Goal: Download file/media

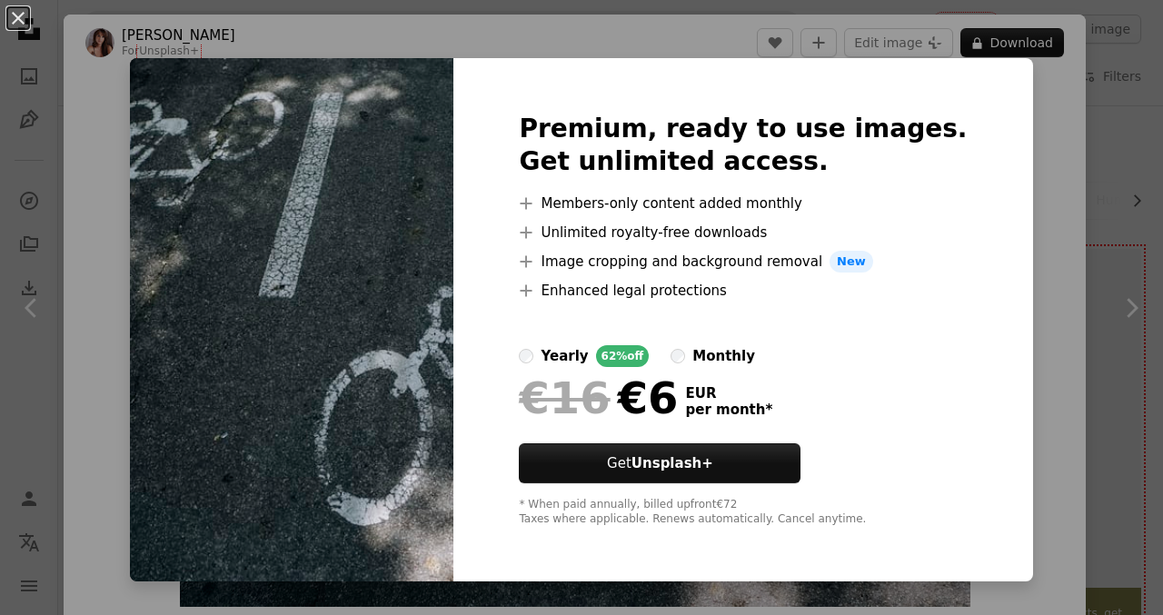
scroll to position [1229, 0]
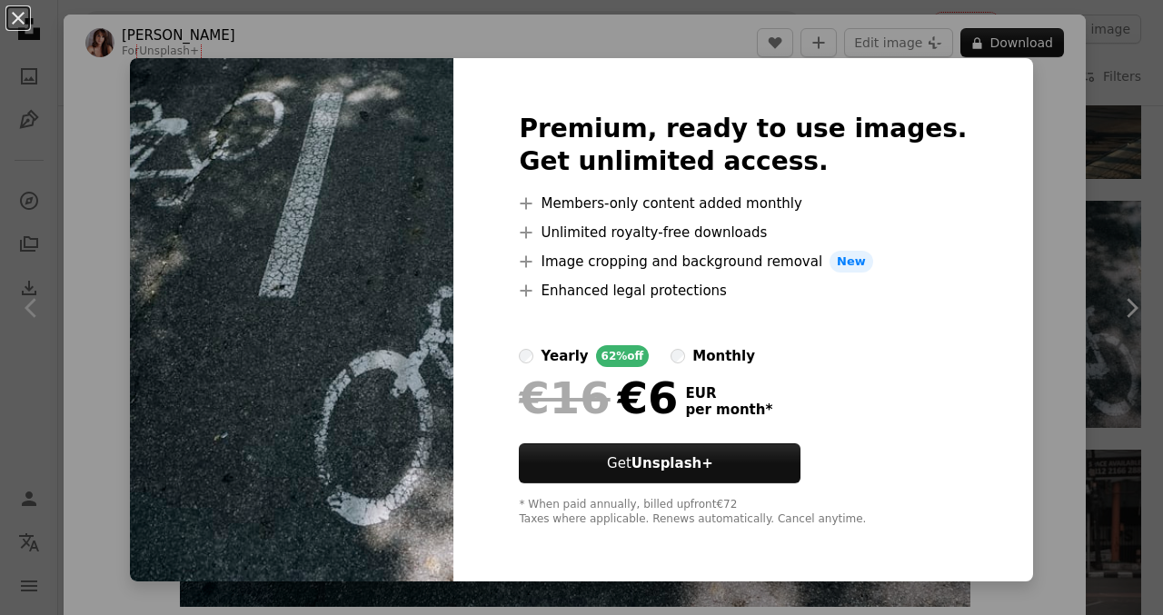
click at [705, 138] on h2 "Premium, ready to use images. Get unlimited access." at bounding box center [743, 145] width 448 height 65
click at [623, 161] on h2 "Premium, ready to use images. Get unlimited access." at bounding box center [743, 145] width 448 height 65
click at [1013, 174] on div "An X shape Premium, ready to use images. Get unlimited access. A plus sign Memb…" at bounding box center [581, 307] width 1163 height 615
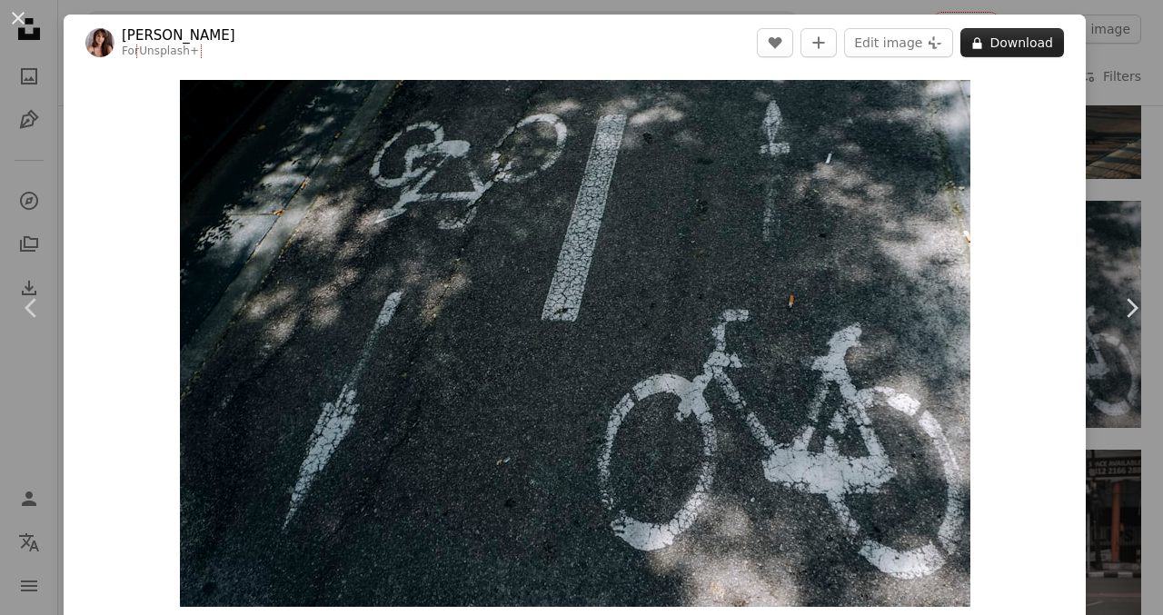
click at [1005, 44] on button "A lock Download" at bounding box center [1013, 42] width 104 height 29
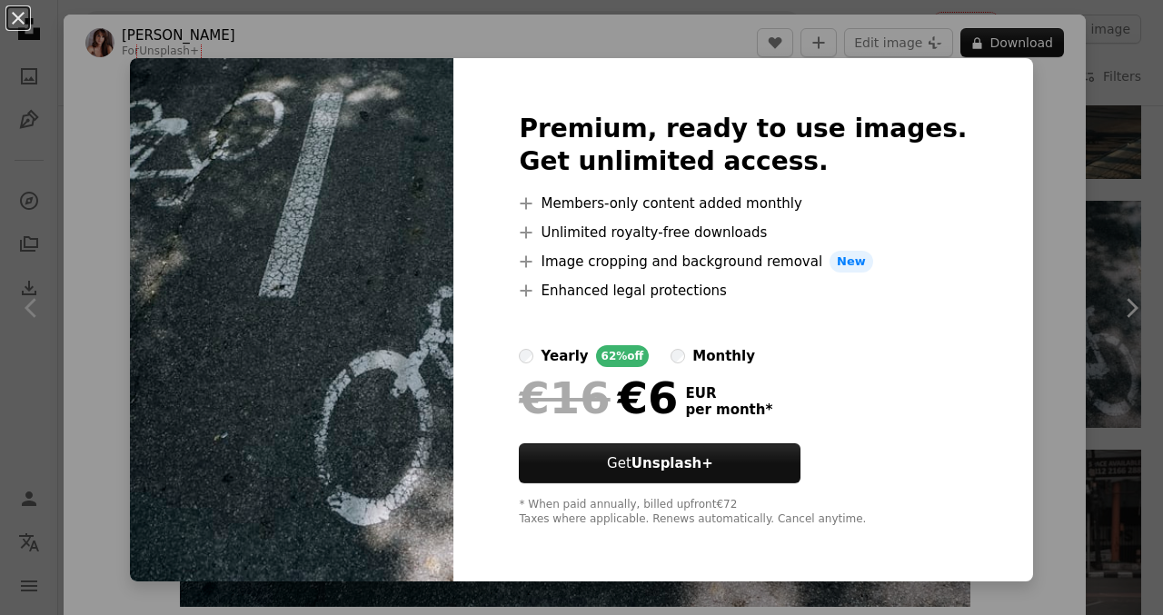
click at [1014, 139] on div "An X shape Premium, ready to use images. Get unlimited access. A plus sign Memb…" at bounding box center [581, 307] width 1163 height 615
